Goal: Find specific page/section: Find specific page/section

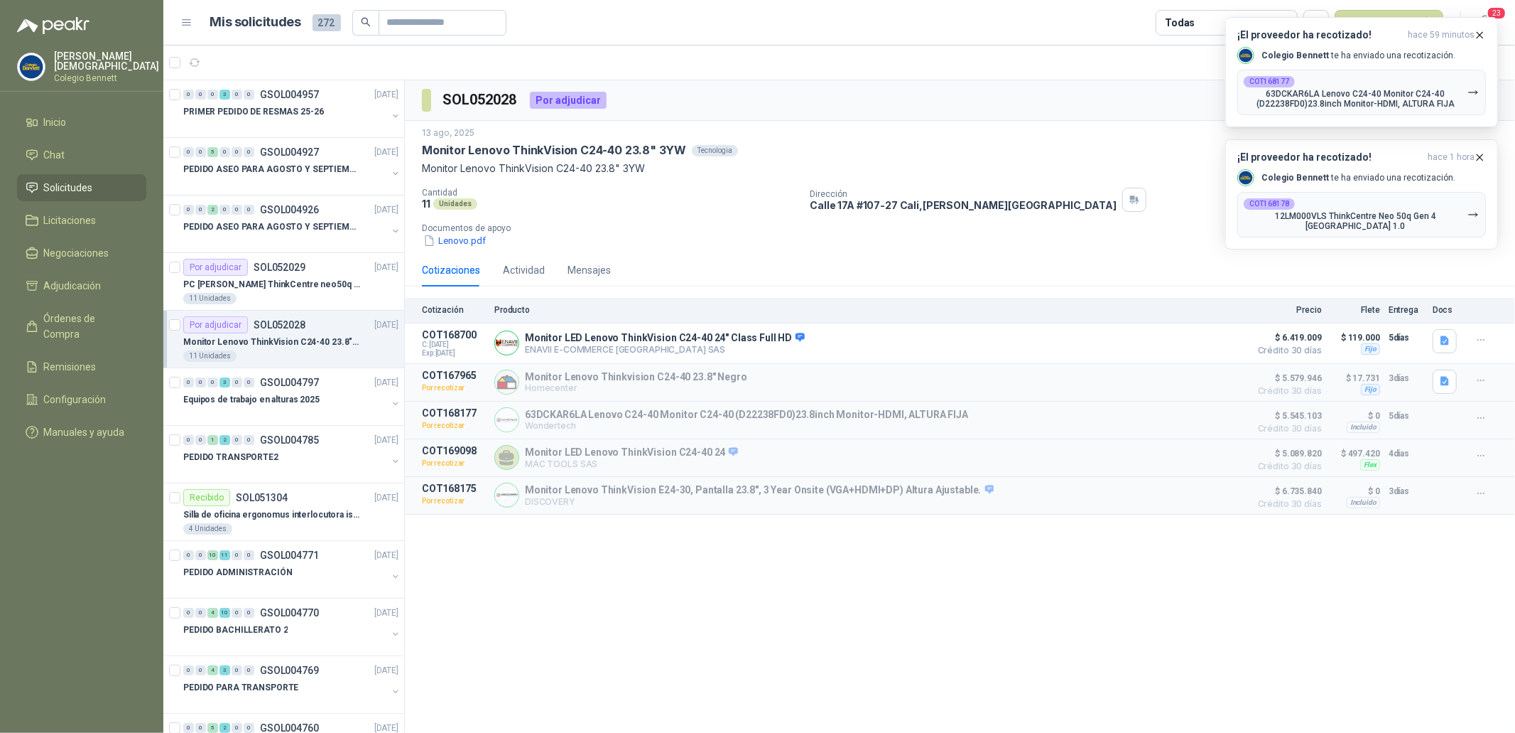
click at [102, 74] on p "Colegio Bennett" at bounding box center [106, 78] width 105 height 9
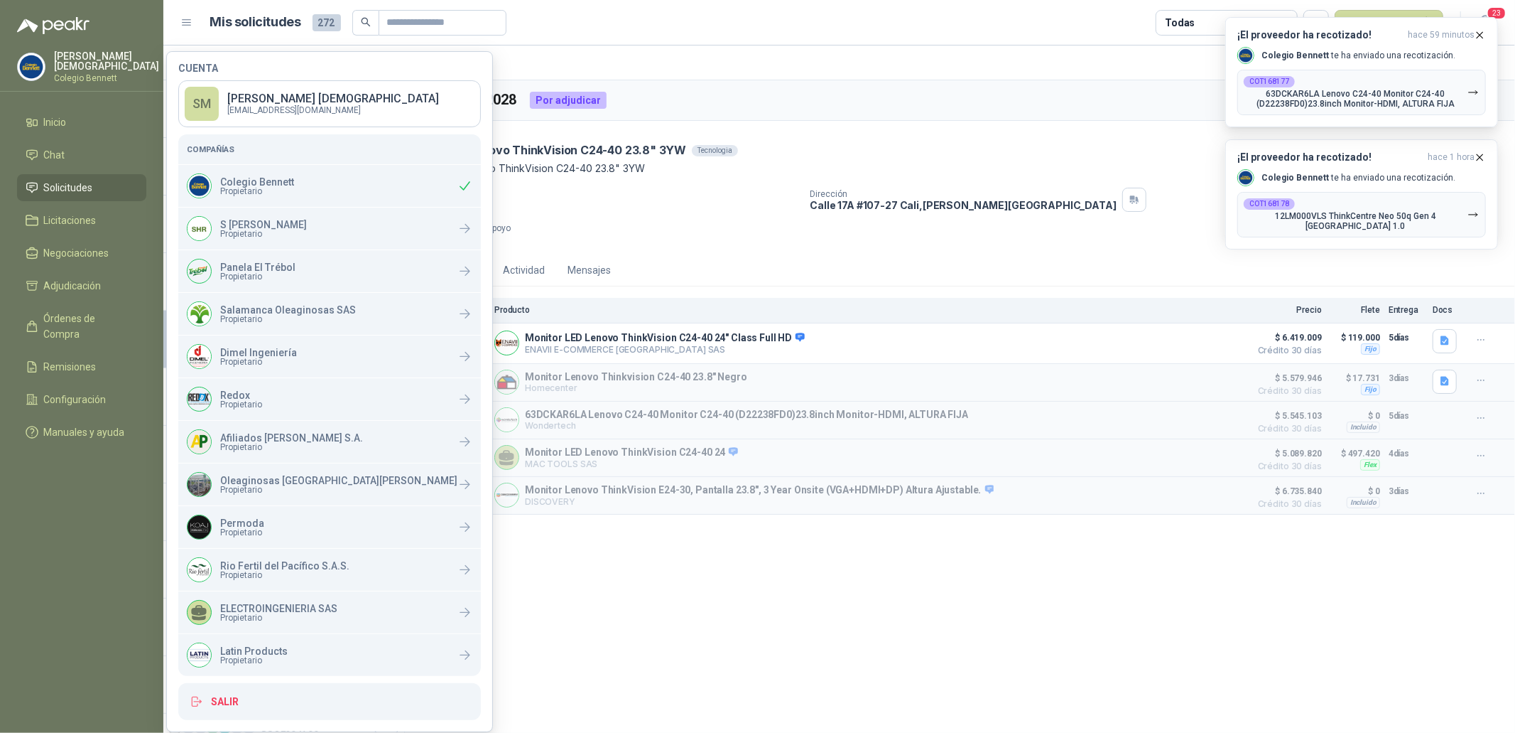
click at [671, 206] on div "11 Unidades" at bounding box center [610, 204] width 377 height 12
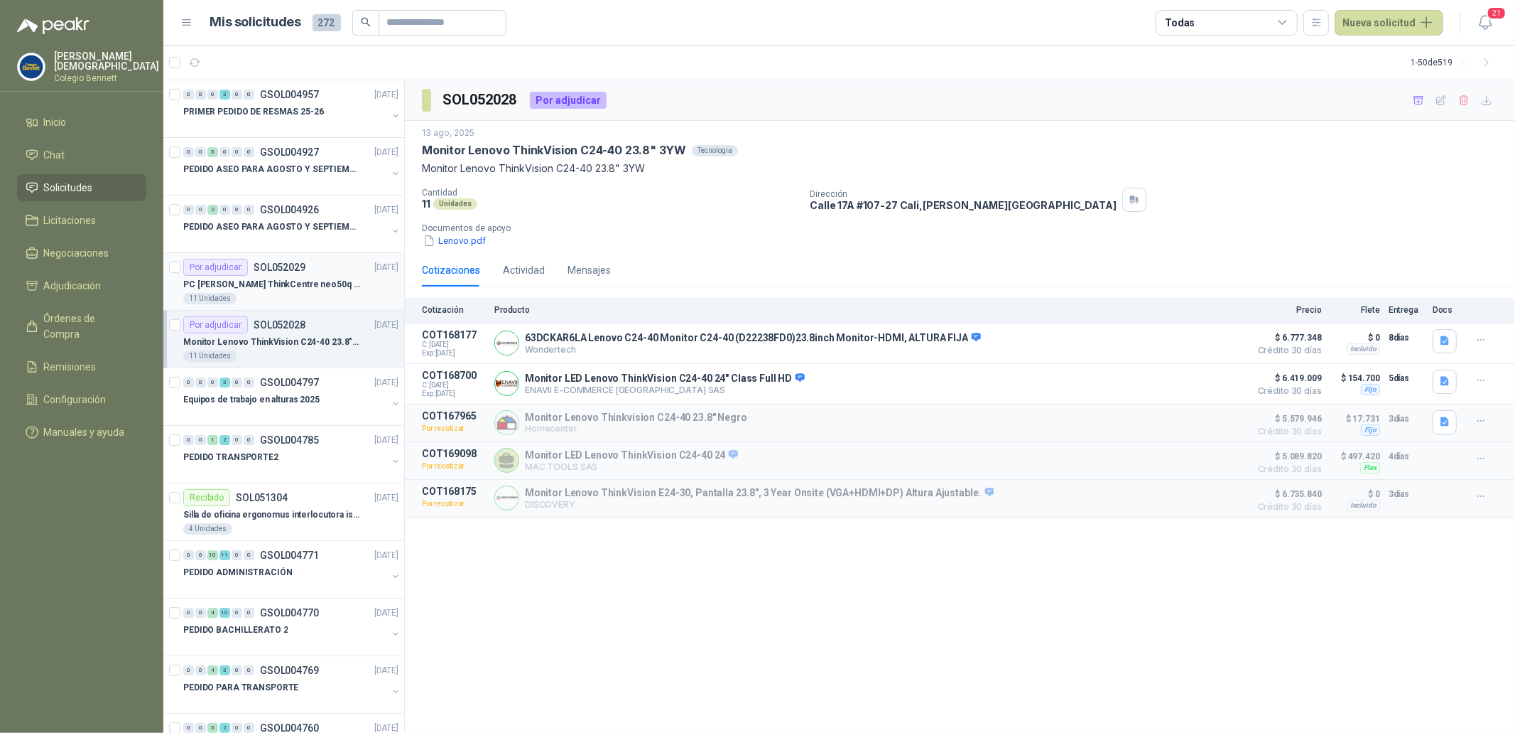
click at [310, 291] on div "PC [PERSON_NAME] ThinkCentre neo50q Gen 4 Core i5 16Gb 512Gb SSD Win 11 Pro 3YW…" at bounding box center [290, 284] width 215 height 17
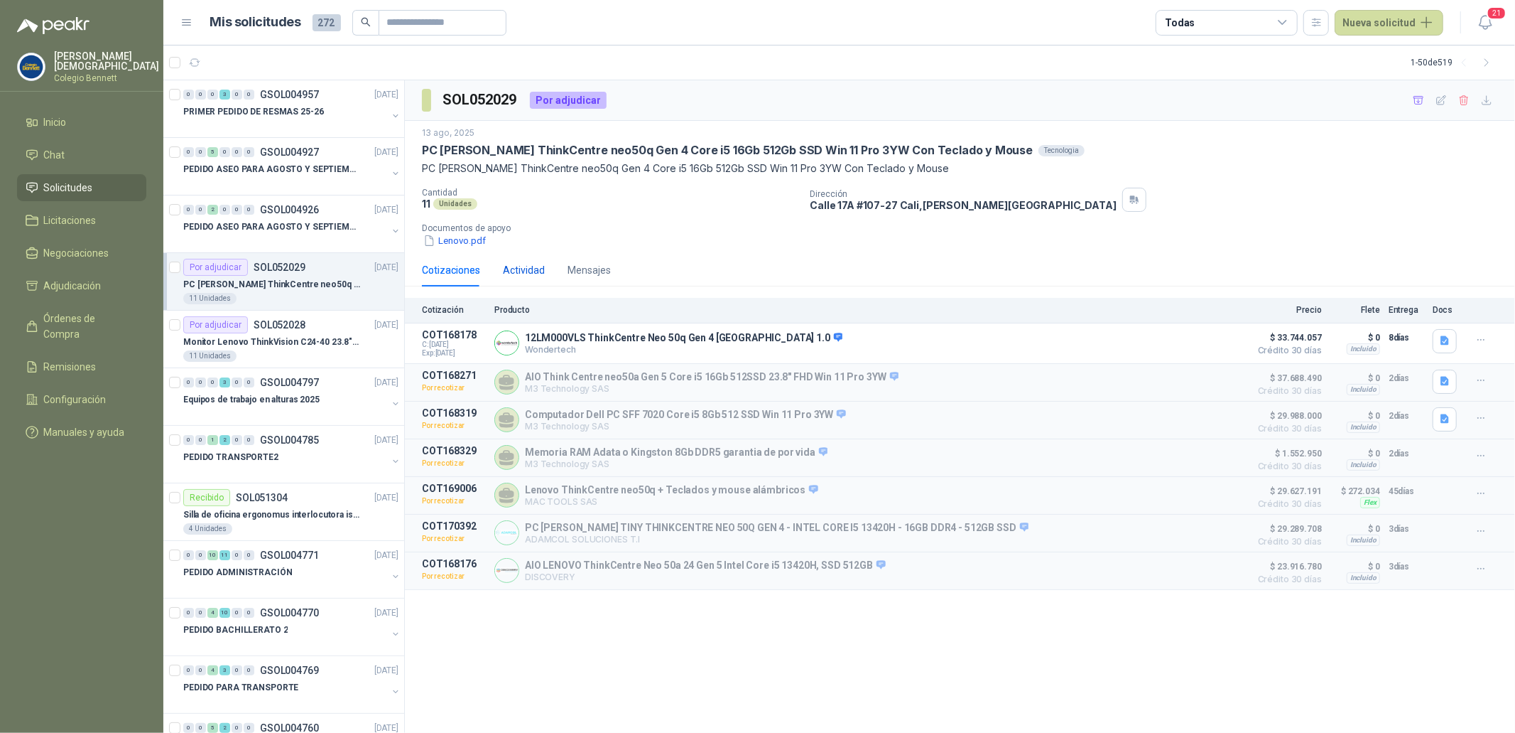
click at [526, 278] on div "Actividad" at bounding box center [524, 270] width 42 height 16
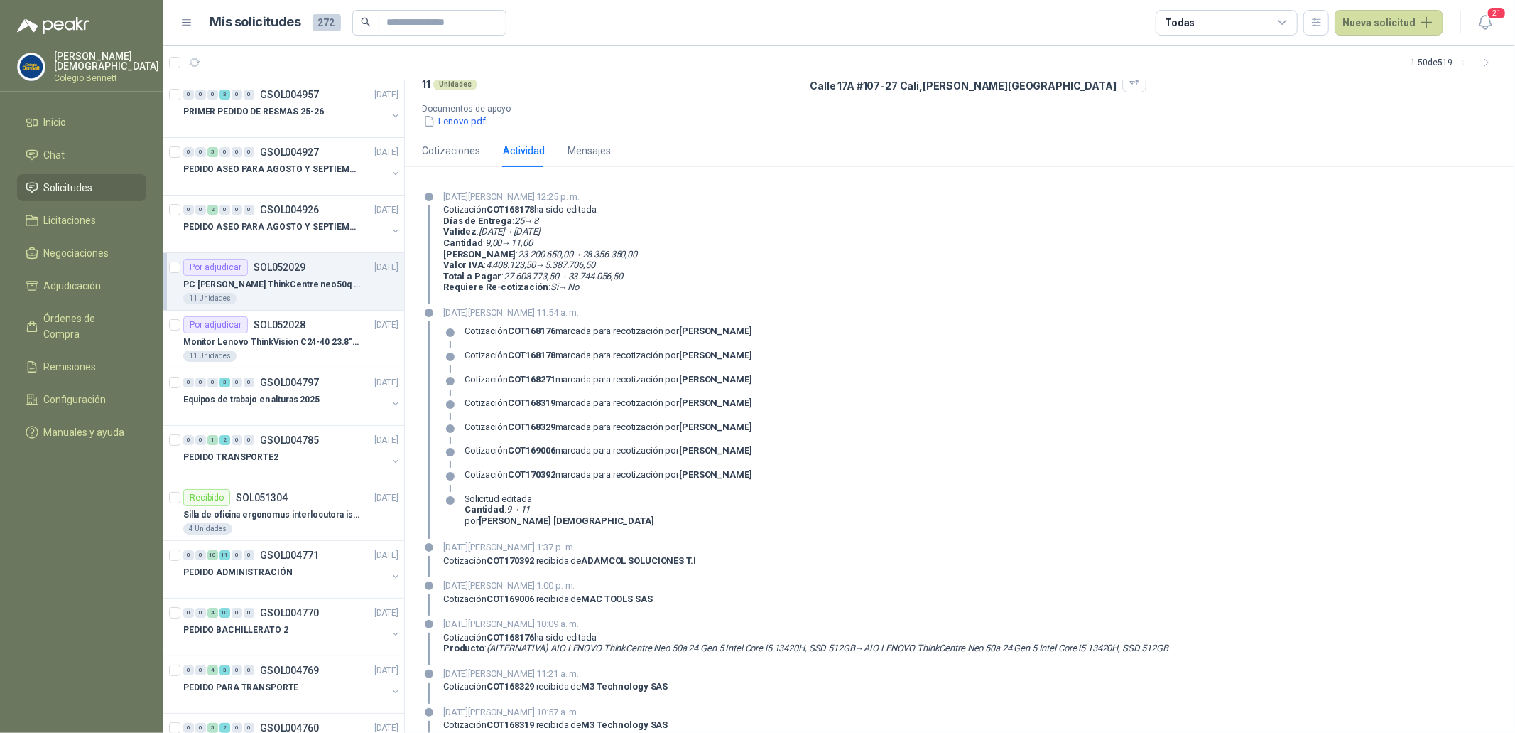
scroll to position [121, 0]
click at [811, 274] on div "21 de agosto de 2025, 12:25 p. m. Cotización COT168178 ha sido editada Días de …" at bounding box center [960, 245] width 1076 height 114
click at [76, 74] on p "Colegio Bennett" at bounding box center [106, 78] width 105 height 9
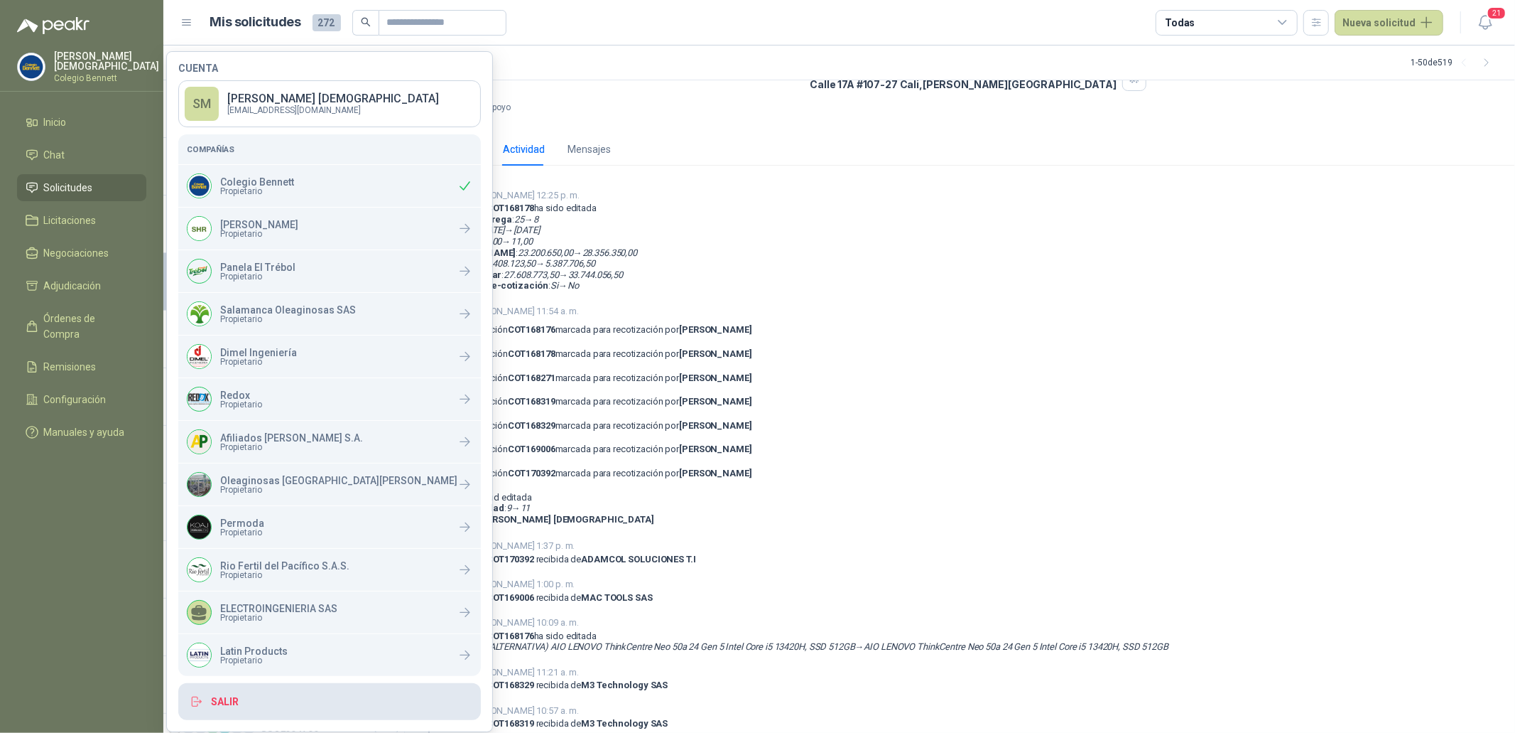
click at [286, 694] on button "Salir" at bounding box center [329, 701] width 303 height 37
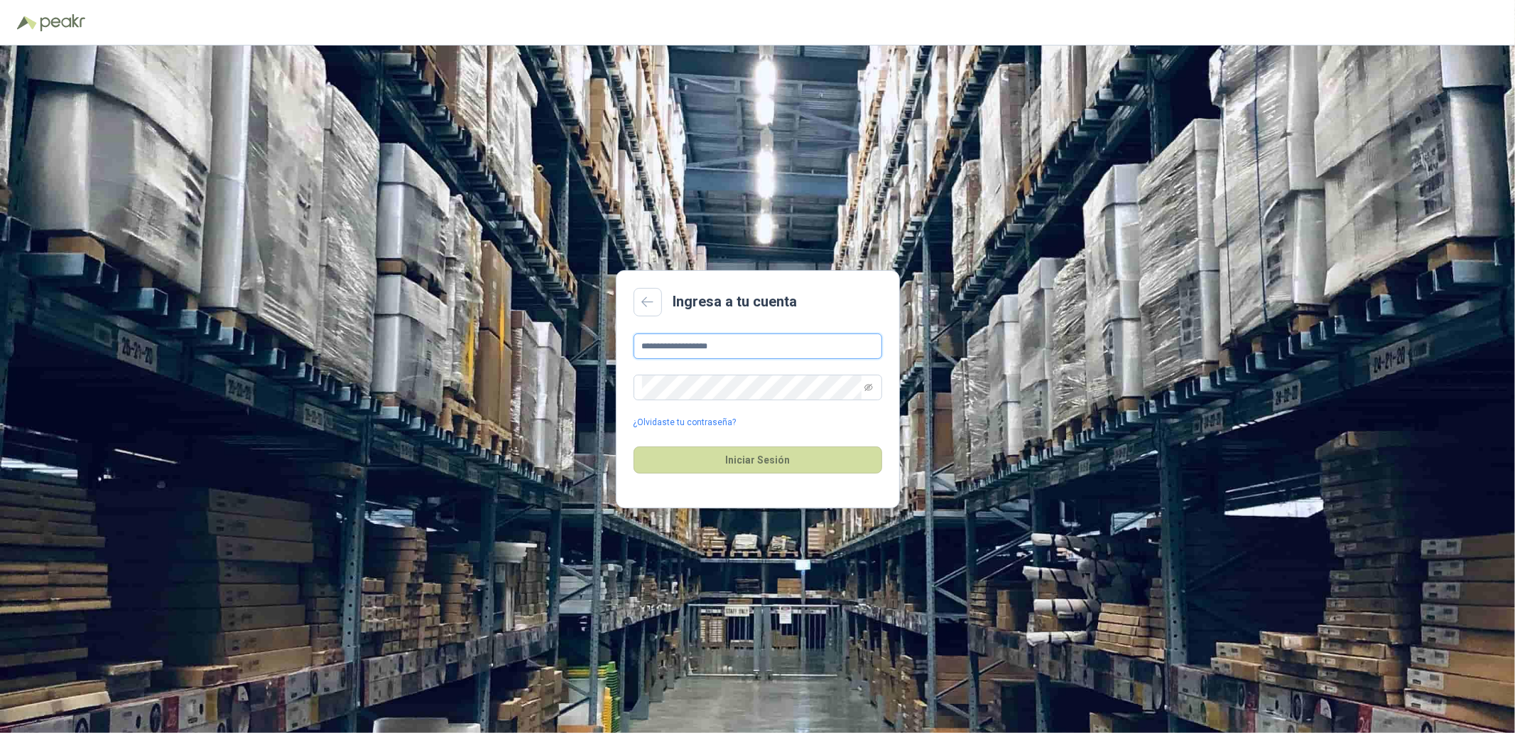
click at [762, 352] on input "**********" at bounding box center [758, 346] width 249 height 26
type input "**********"
click at [801, 469] on button "Iniciar Sesión" at bounding box center [758, 459] width 249 height 27
